Goal: Information Seeking & Learning: Learn about a topic

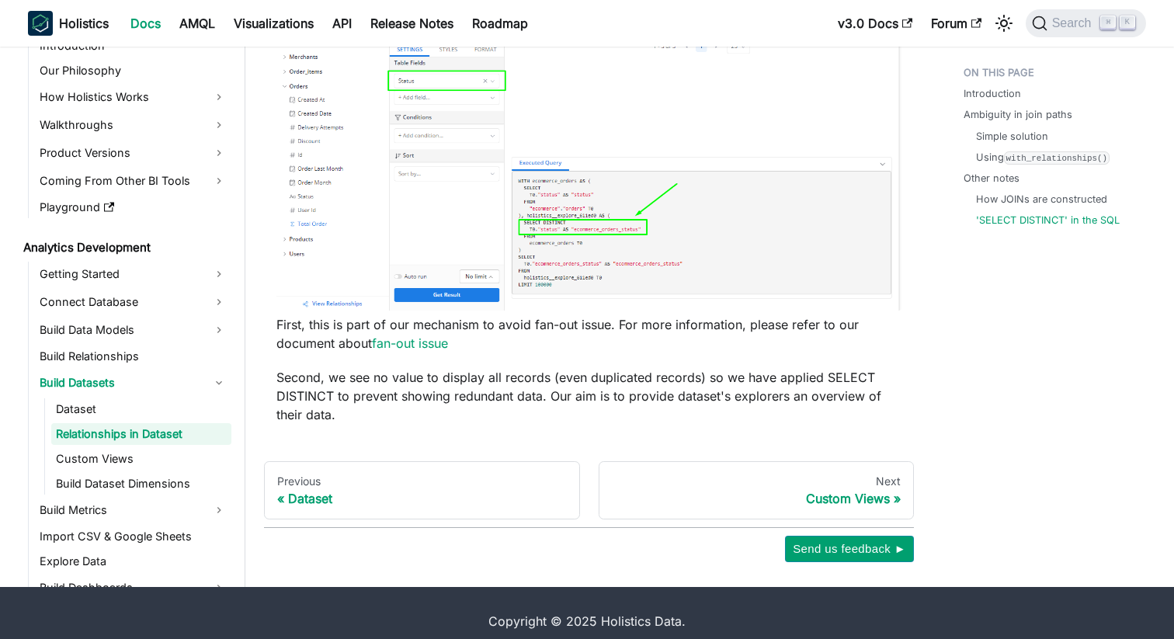
scroll to position [4627, 0]
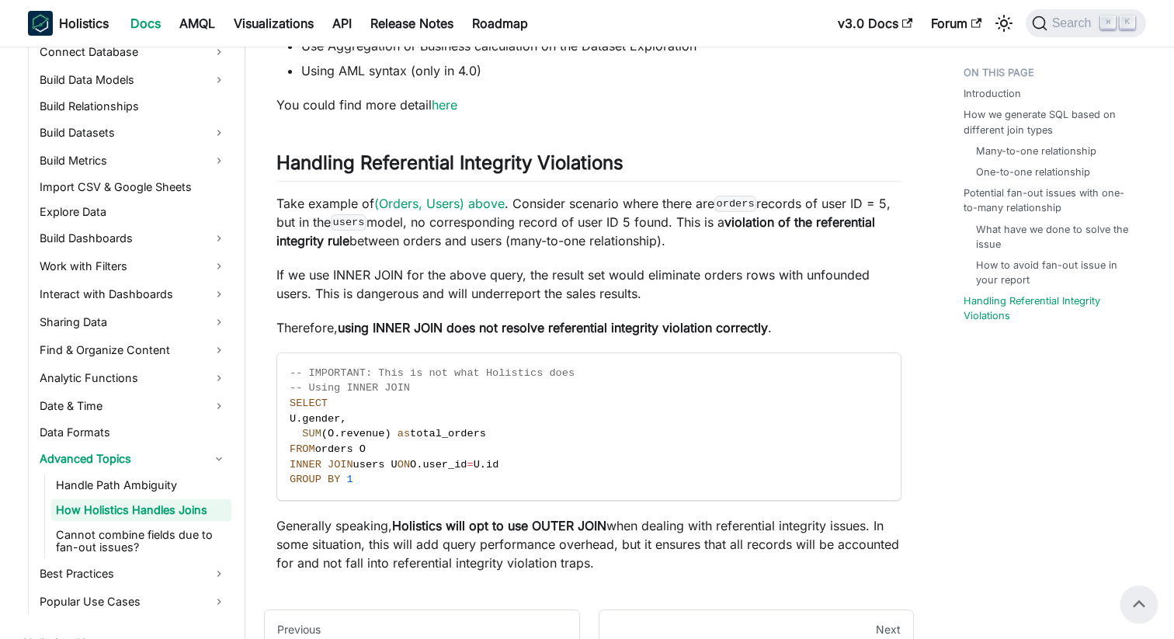
scroll to position [5299, 0]
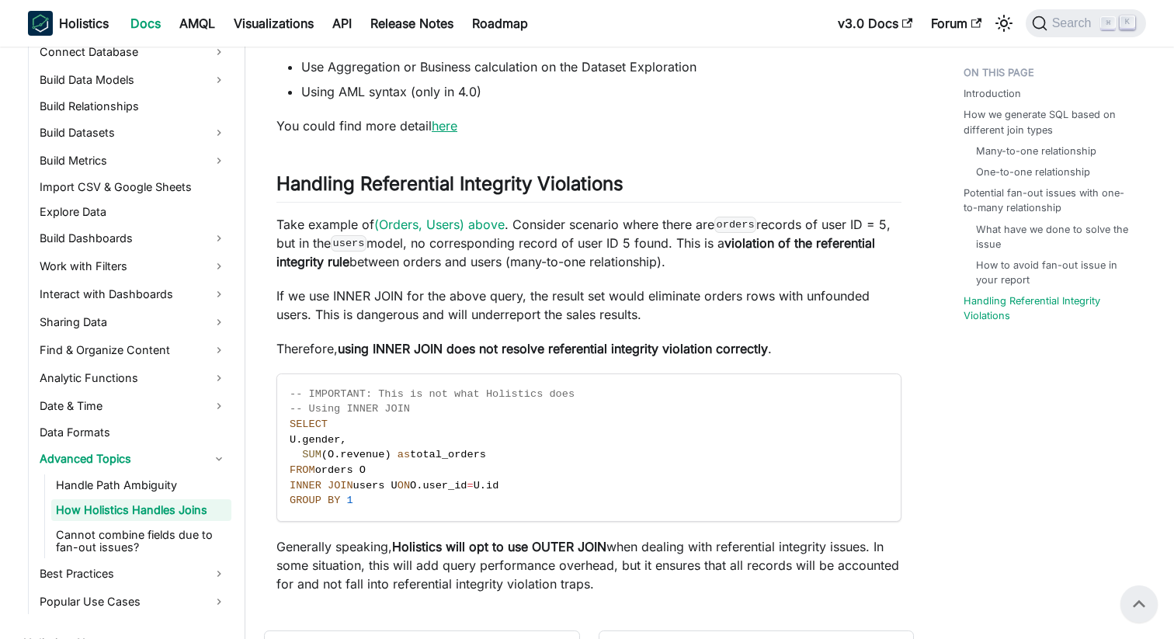
click at [445, 132] on link "here" at bounding box center [445, 126] width 26 height 16
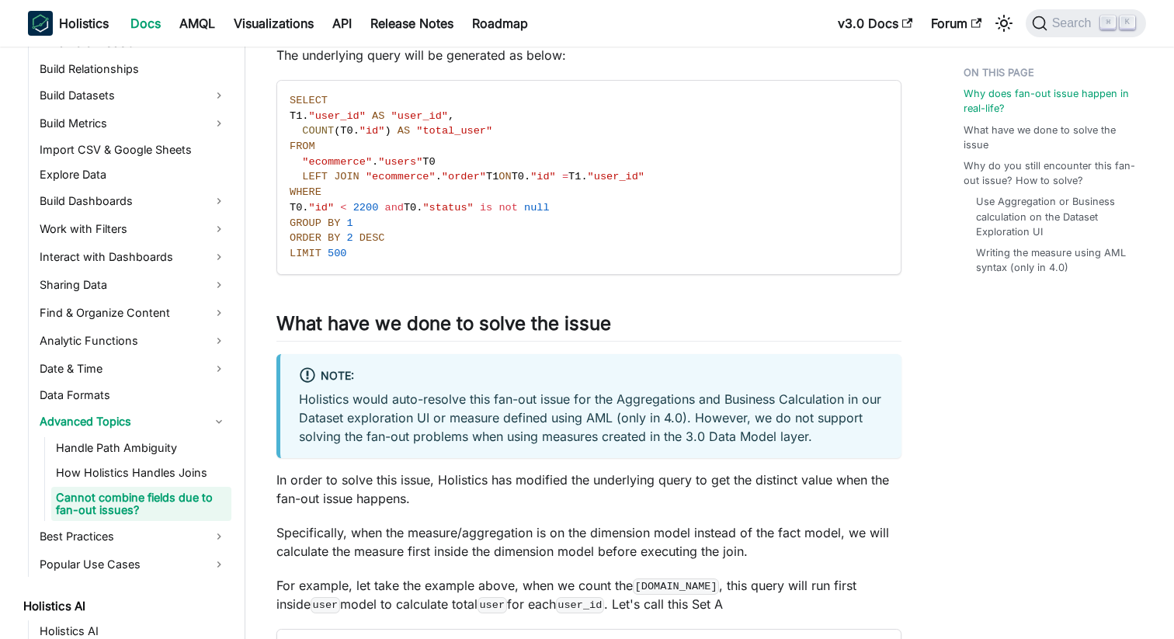
scroll to position [1318, 0]
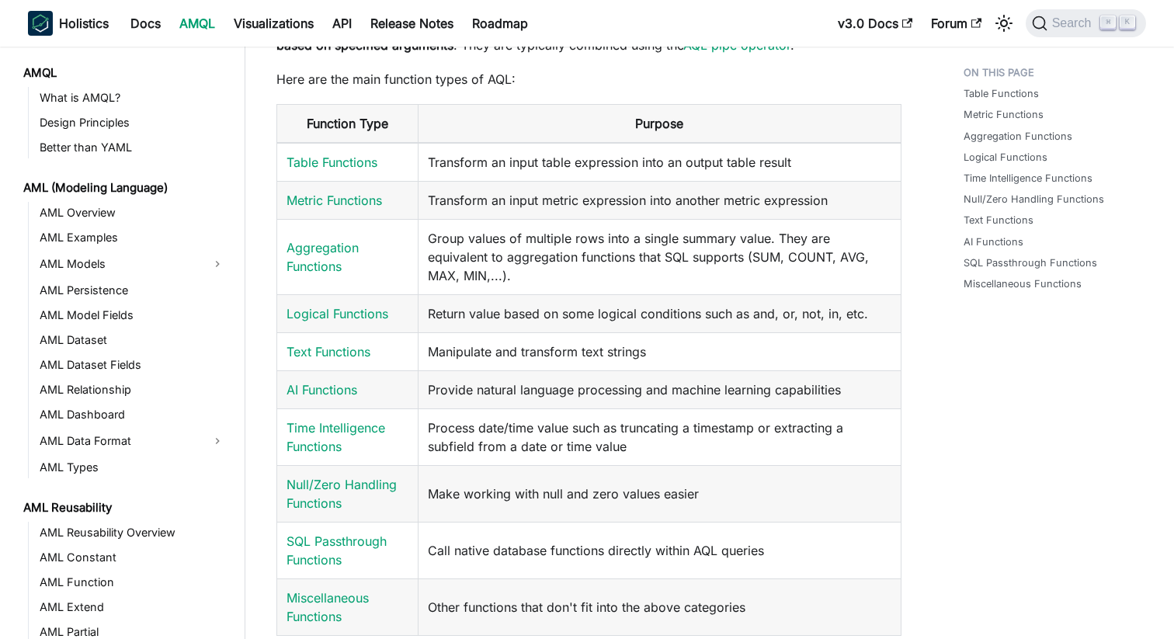
scroll to position [1188, 0]
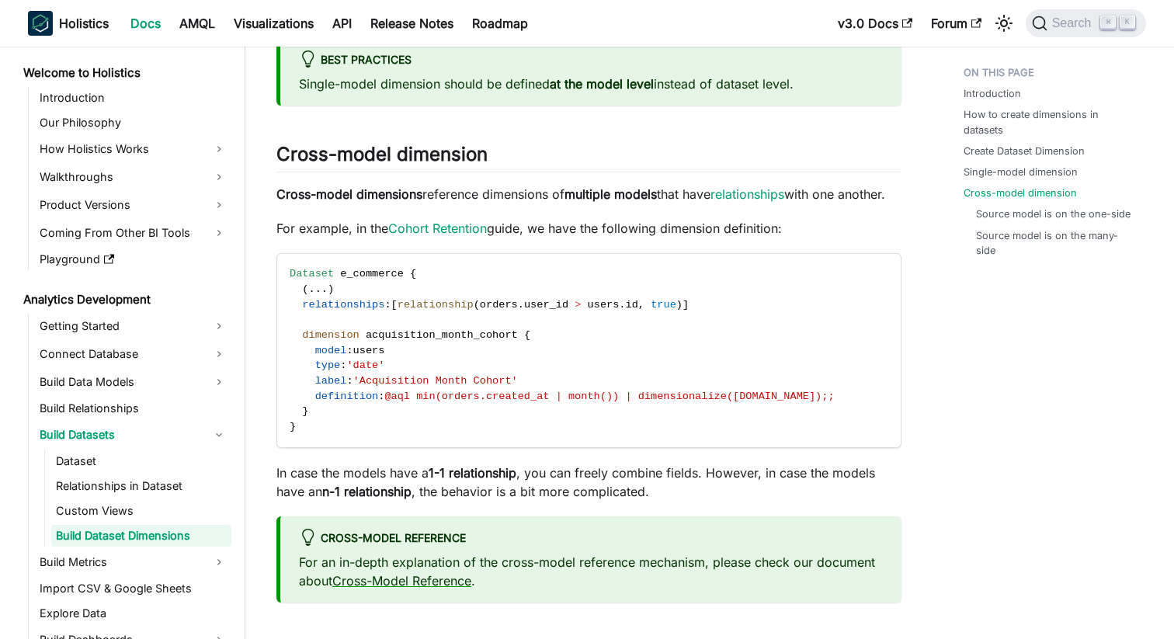
scroll to position [26, 0]
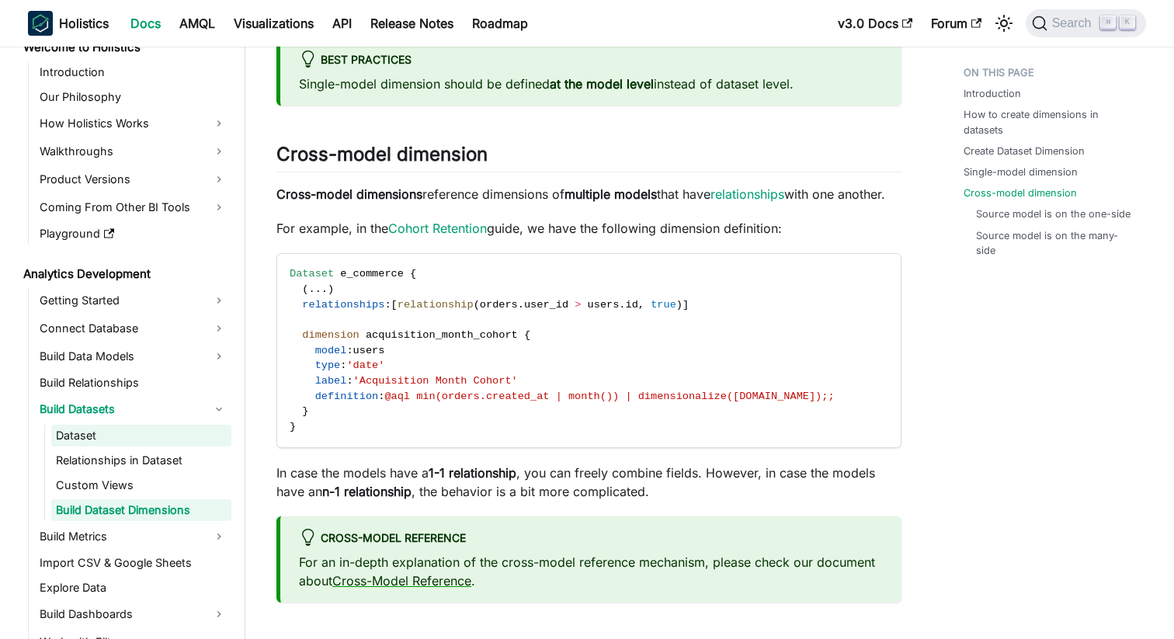
click at [120, 435] on link "Dataset" at bounding box center [141, 436] width 180 height 22
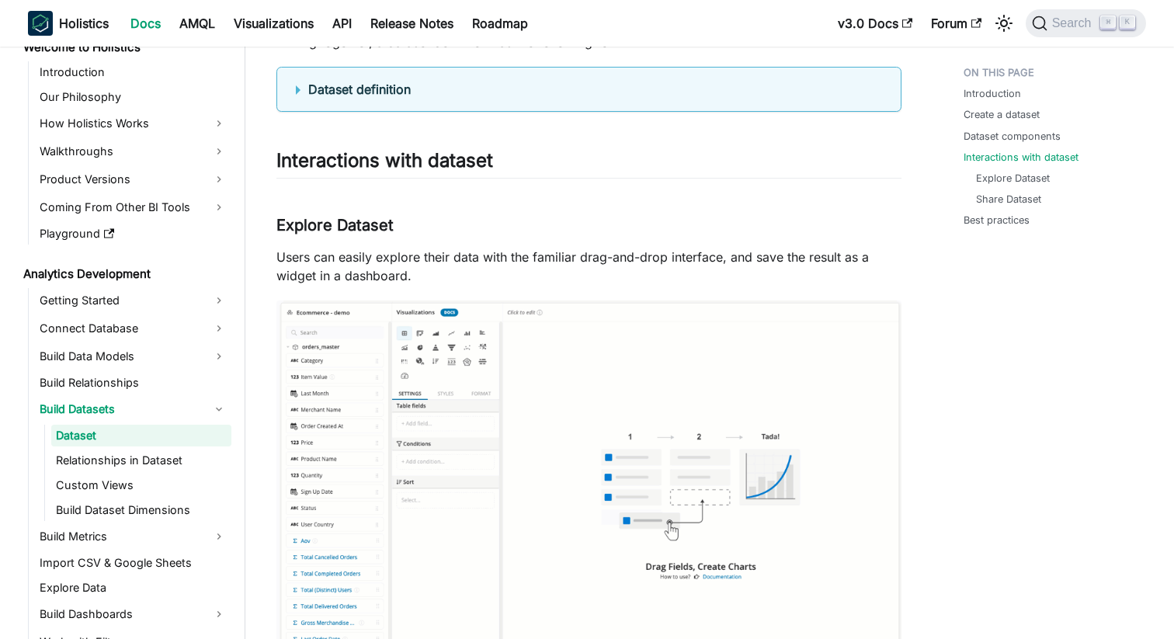
scroll to position [1265, 0]
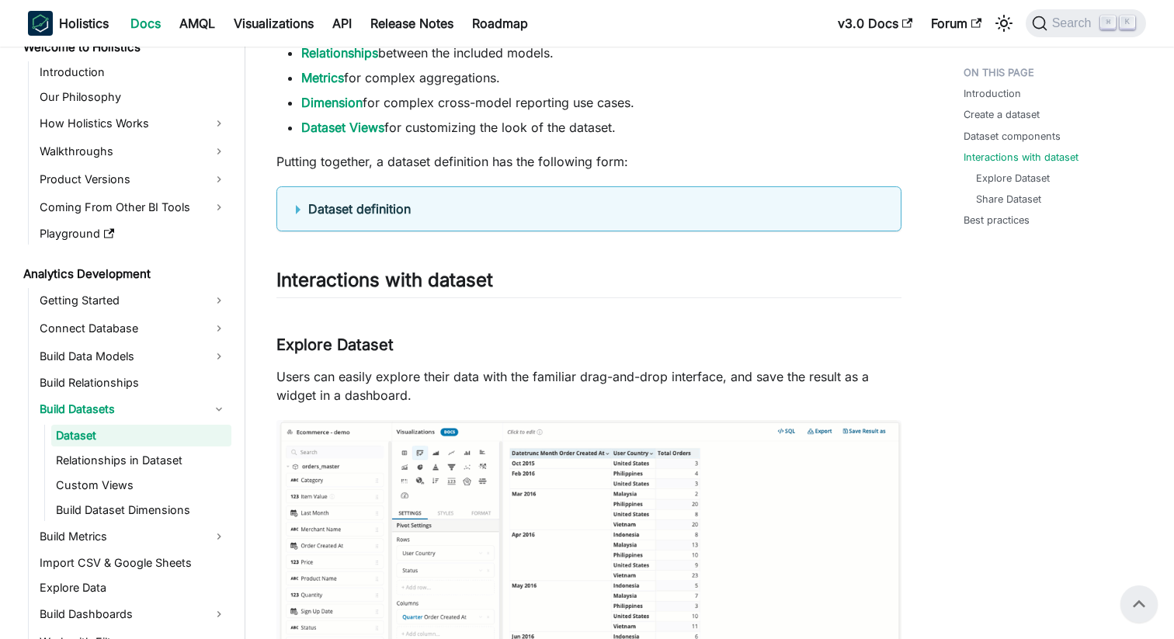
click at [296, 214] on summary "Dataset definition" at bounding box center [589, 208] width 586 height 19
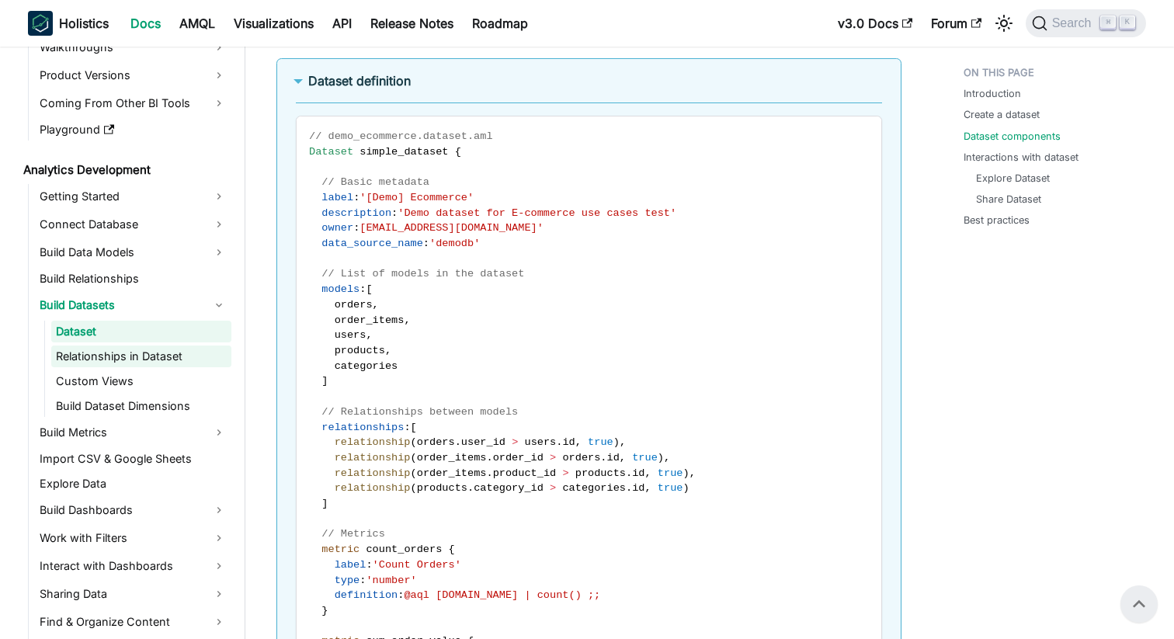
scroll to position [133, 0]
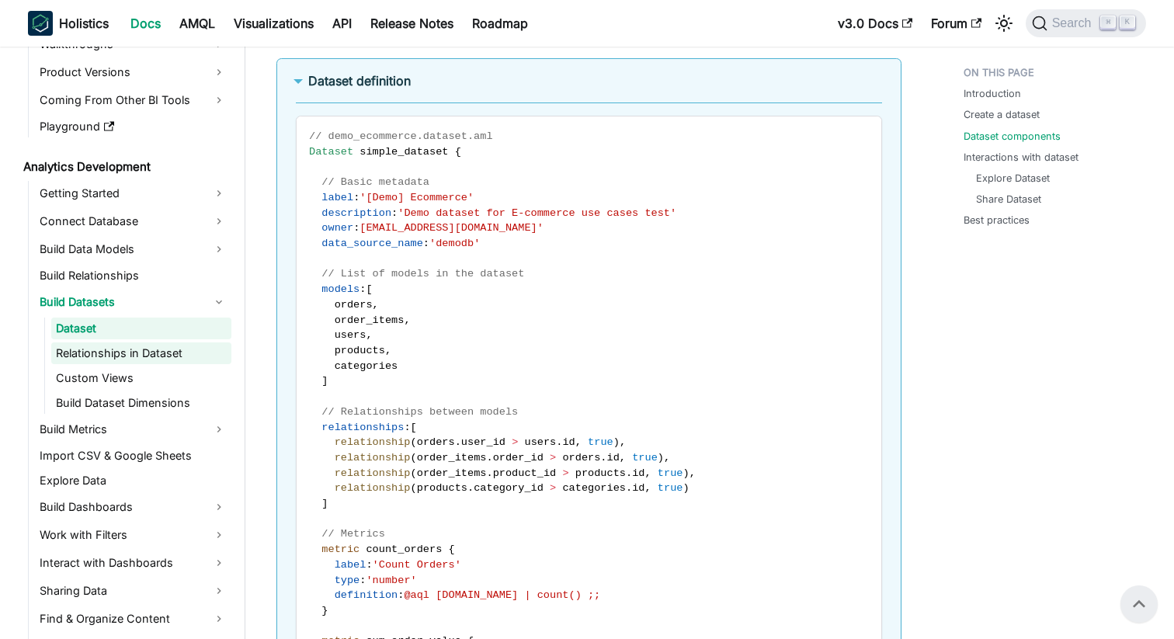
click at [122, 348] on link "Relationships in Dataset" at bounding box center [141, 353] width 180 height 22
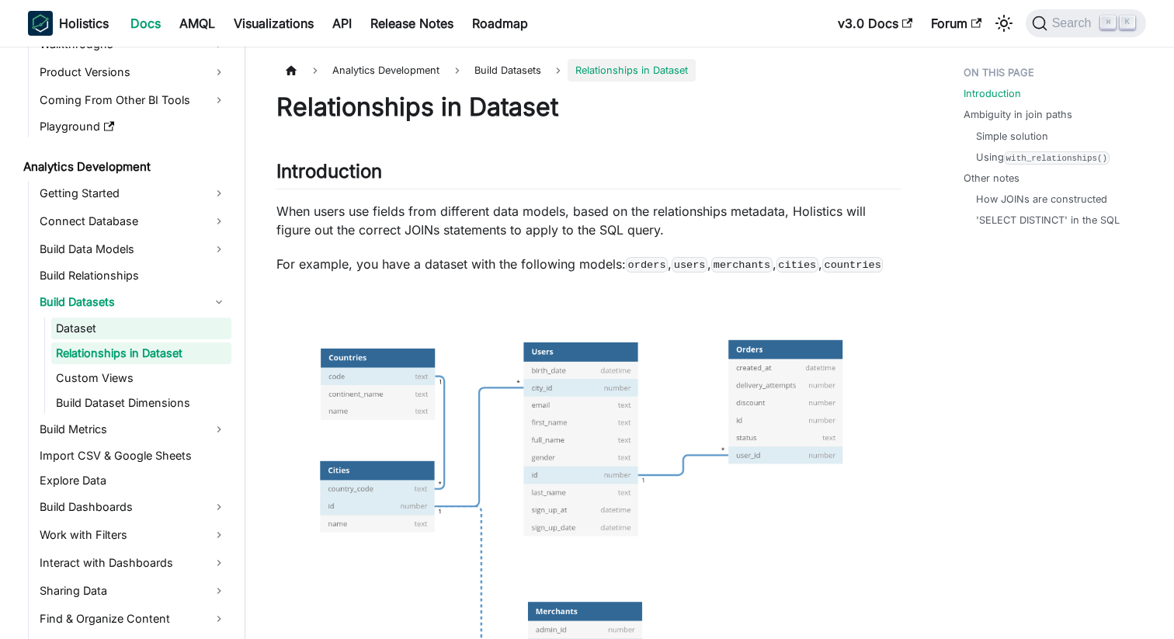
click at [116, 321] on link "Dataset" at bounding box center [141, 328] width 180 height 22
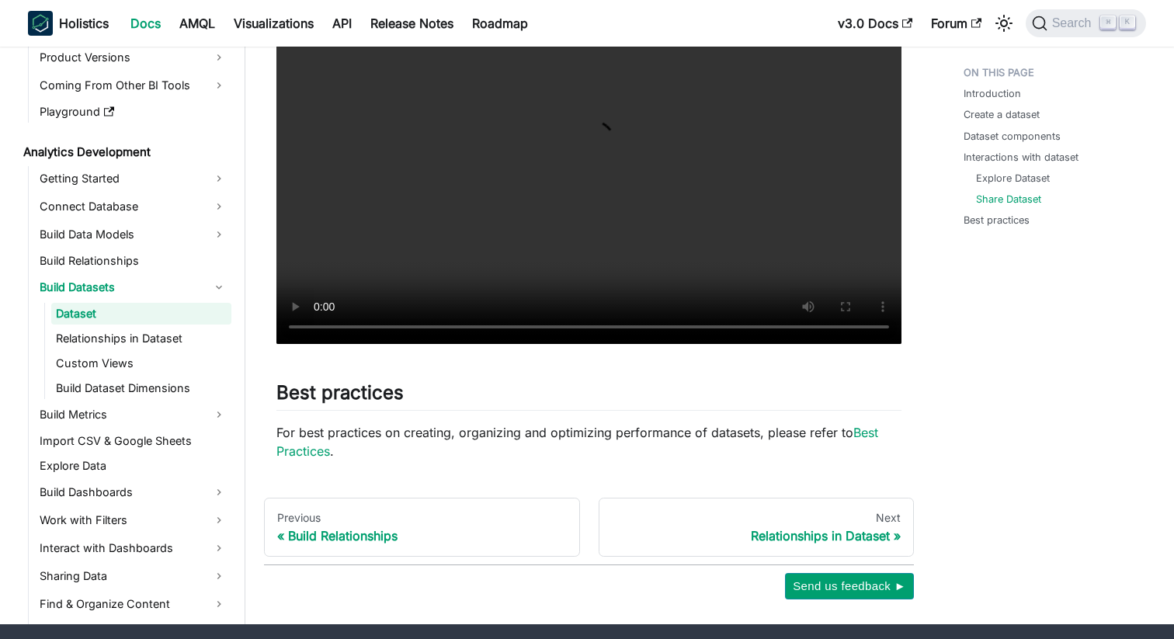
scroll to position [2330, 0]
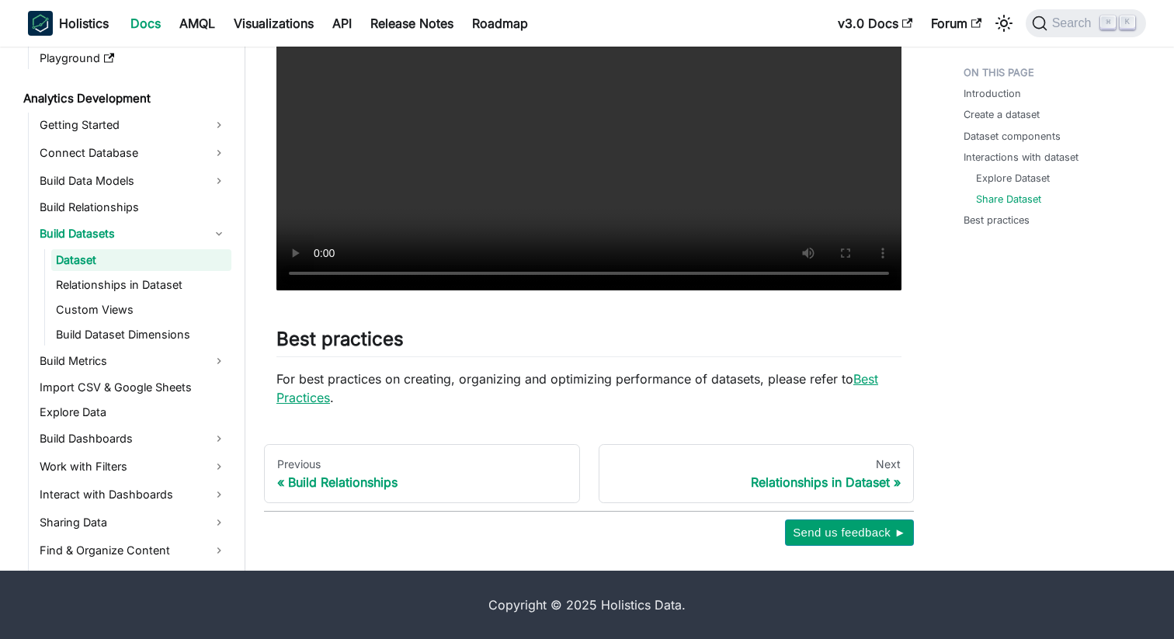
click at [304, 401] on link "Best Practices" at bounding box center [576, 388] width 601 height 34
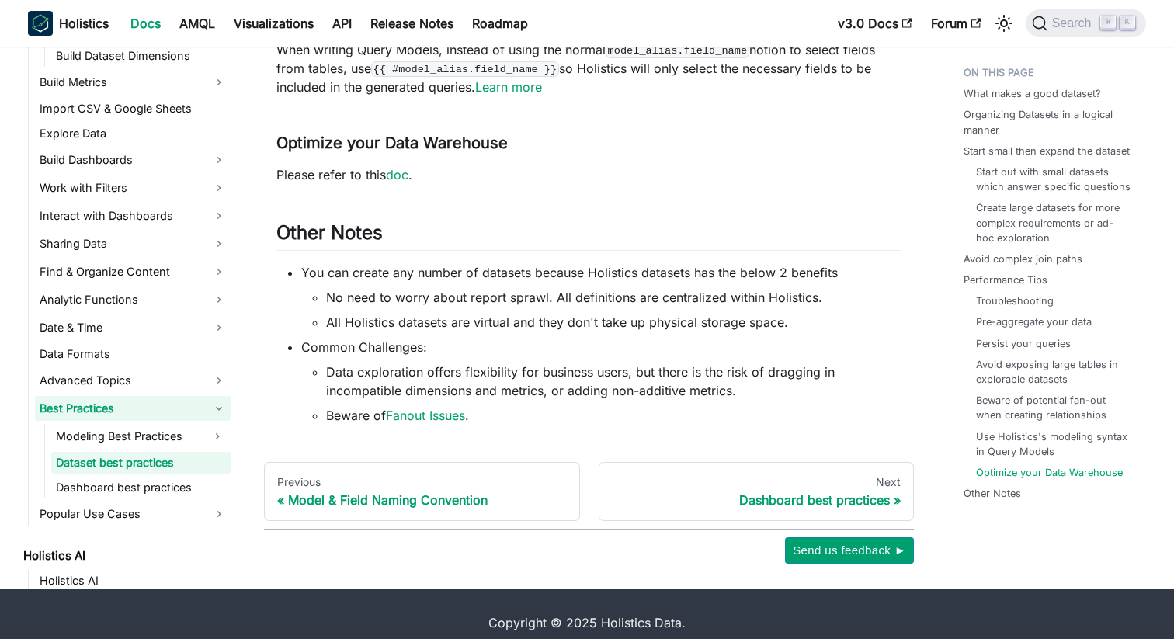
scroll to position [428, 0]
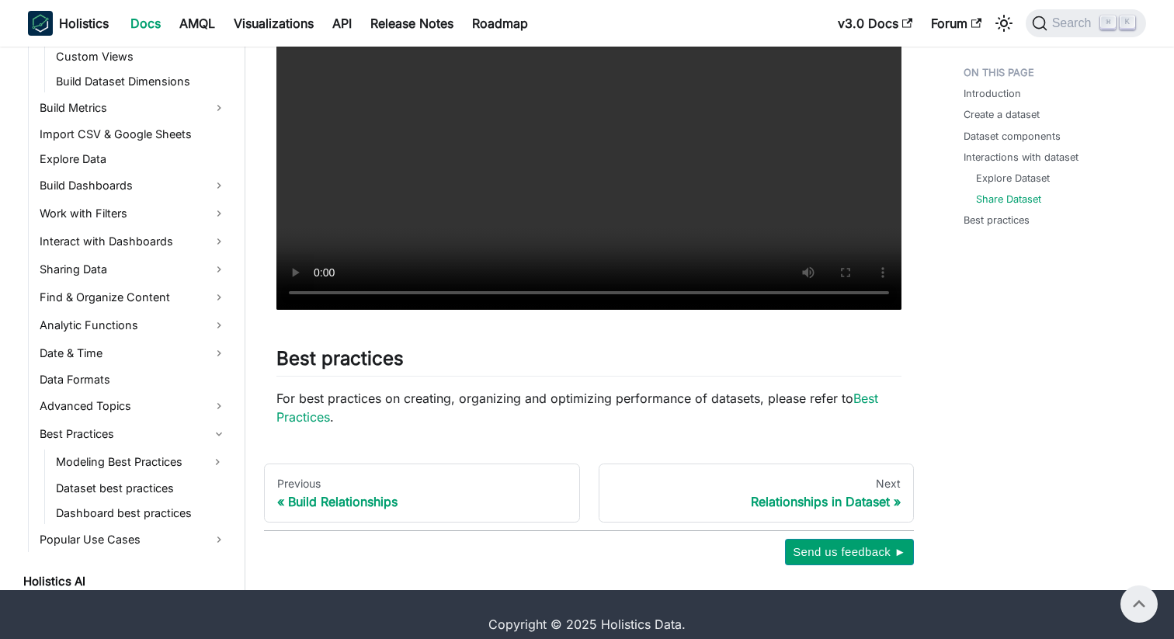
scroll to position [404, 0]
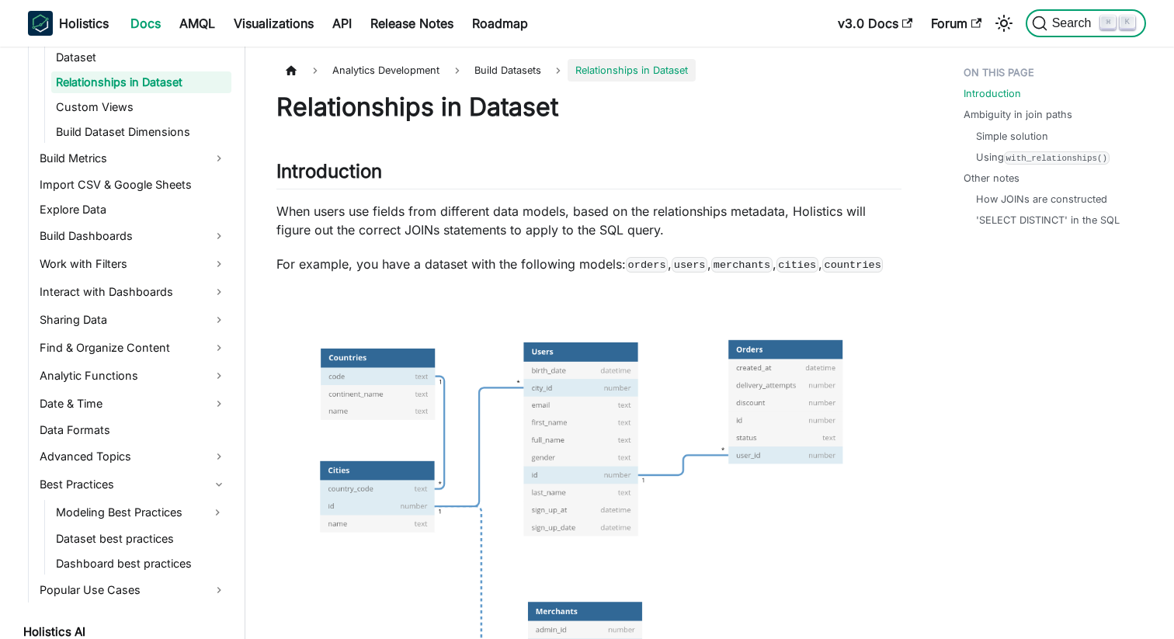
click at [1069, 17] on span "Search" at bounding box center [1074, 23] width 54 height 14
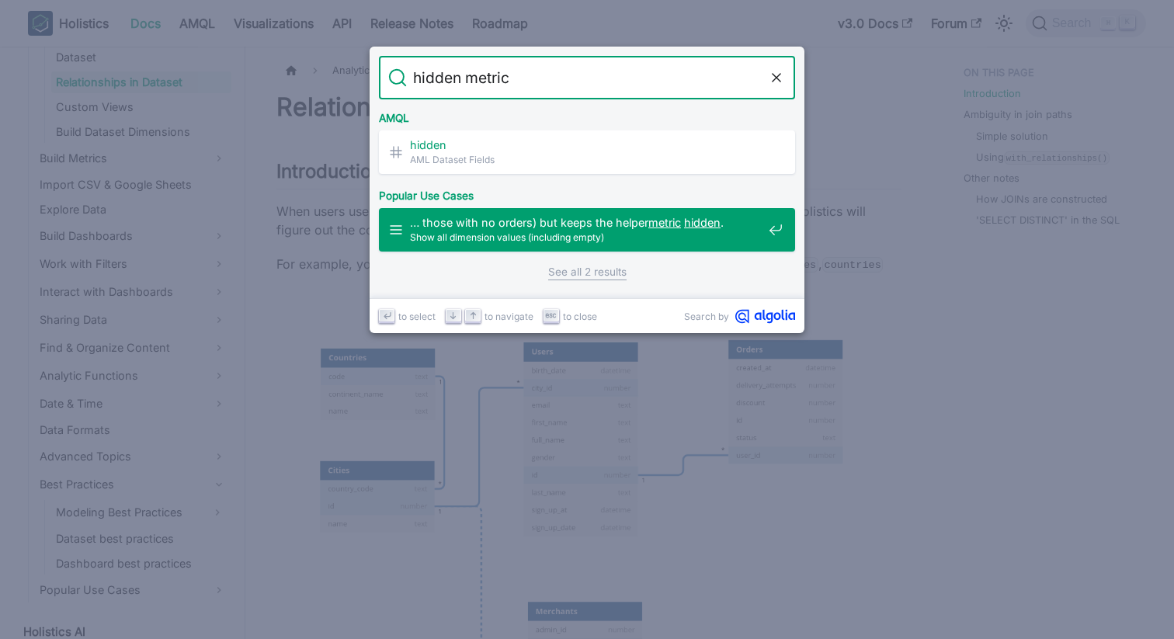
click at [549, 225] on span "… those with no orders) but keeps the helper metric hidden ." at bounding box center [586, 222] width 352 height 15
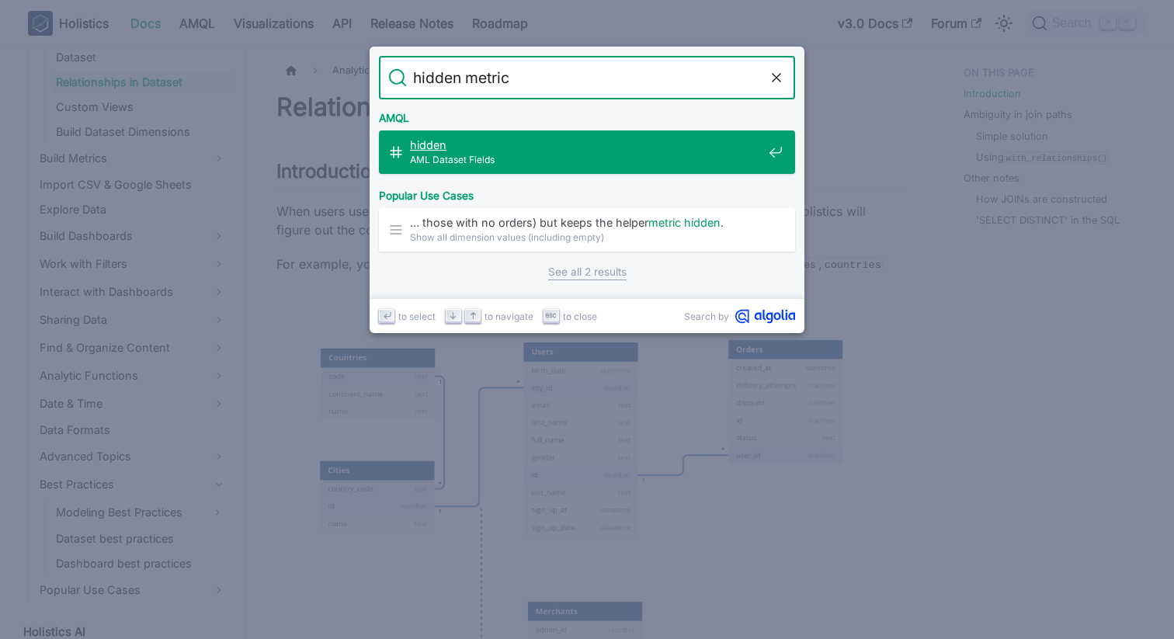
type input "hidden metric"
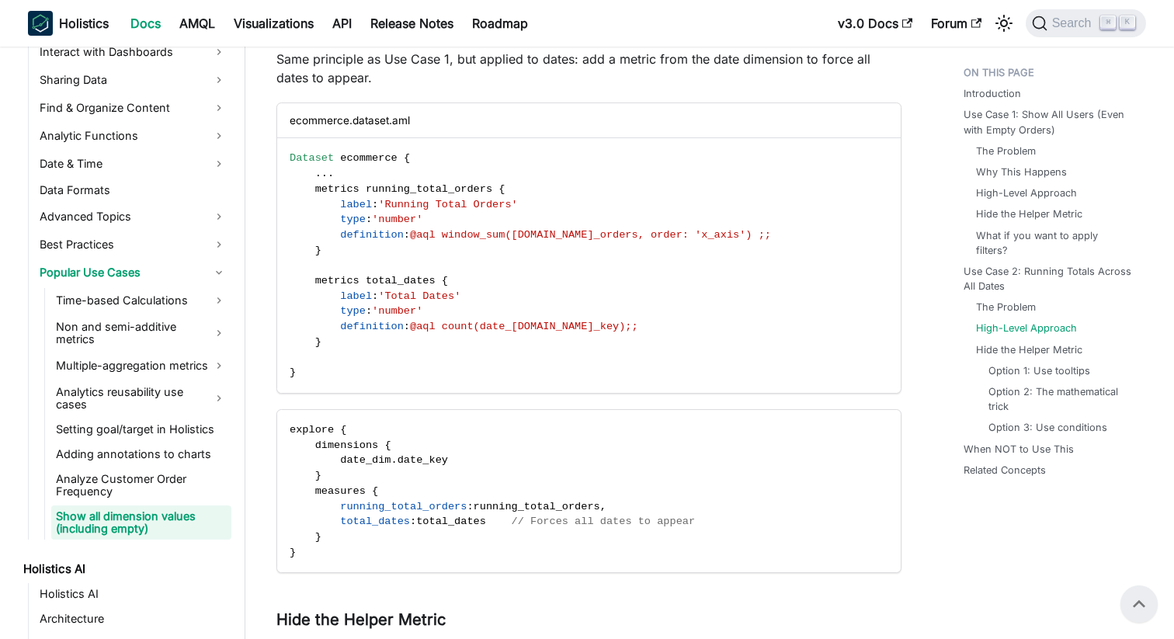
scroll to position [5199, 0]
